Goal: Information Seeking & Learning: Check status

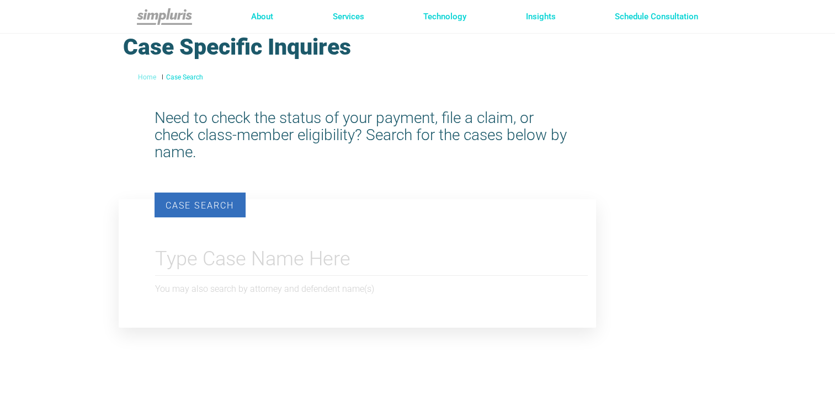
click at [216, 209] on div "Case Search" at bounding box center [199, 205] width 91 height 24
click at [179, 203] on div "Case Search" at bounding box center [199, 205] width 91 height 24
click at [217, 255] on body "About Services Technology Insights Schedule Consultation Home Leadership" at bounding box center [417, 197] width 835 height 395
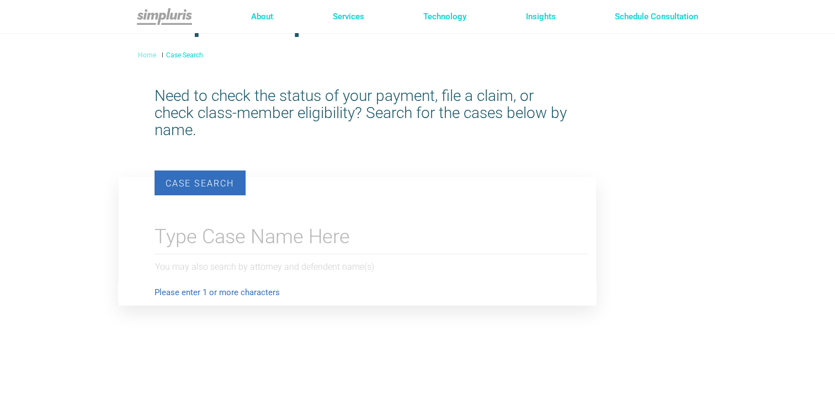
scroll to position [147, 0]
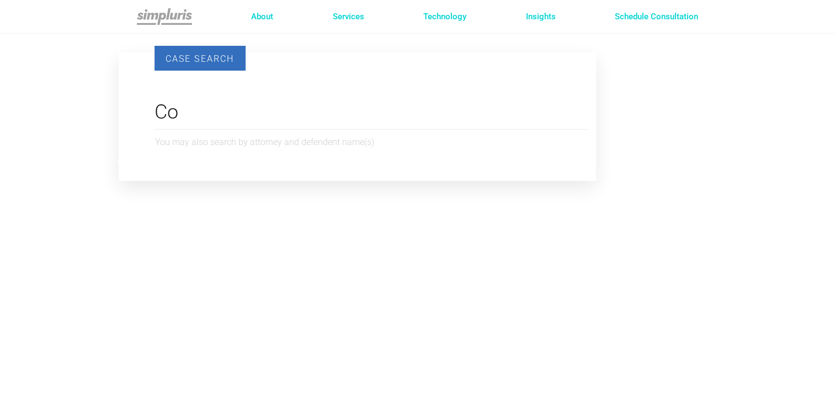
type input "C"
type input "z"
type input "x"
type input "a"
type input "z"
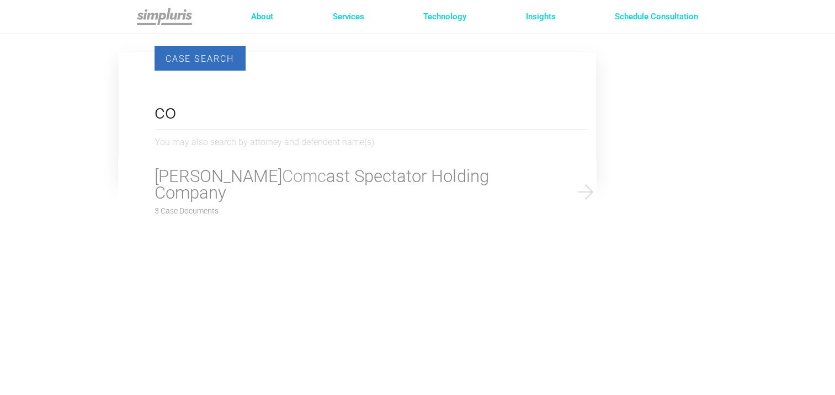
type input "c"
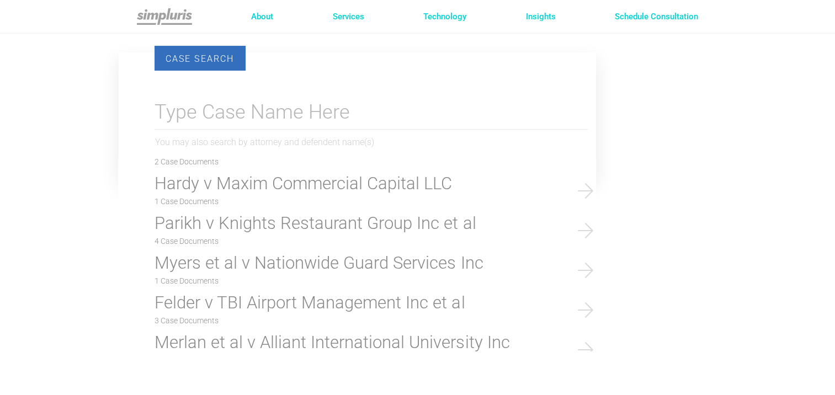
scroll to position [14894, 0]
